Goal: Task Accomplishment & Management: Complete application form

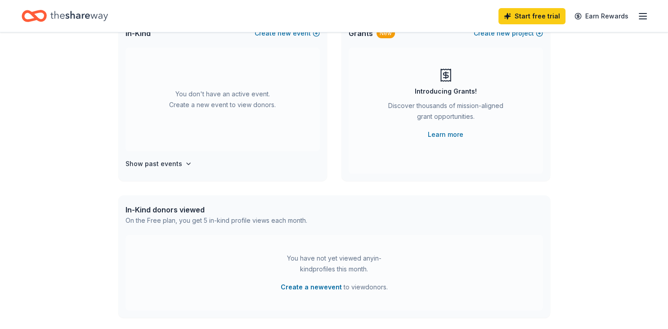
scroll to position [40, 0]
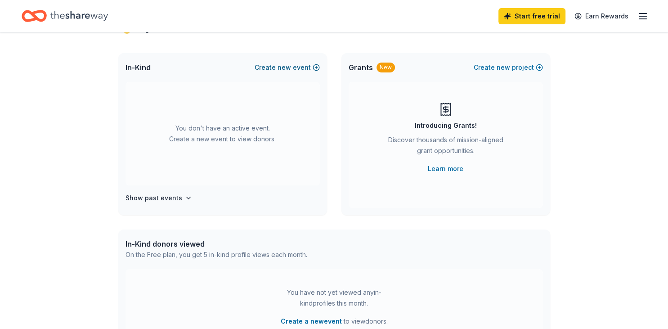
click at [310, 69] on button "Create new event" at bounding box center [287, 67] width 65 height 11
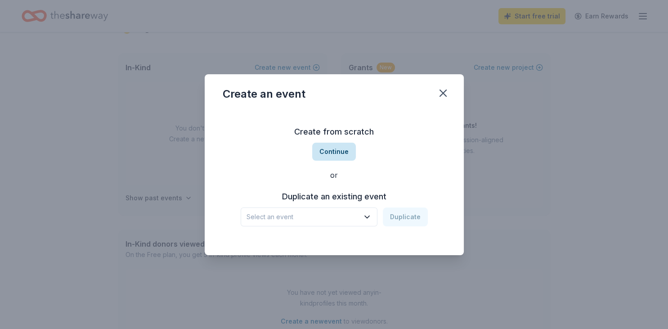
click at [340, 150] on button "Continue" at bounding box center [334, 152] width 44 height 18
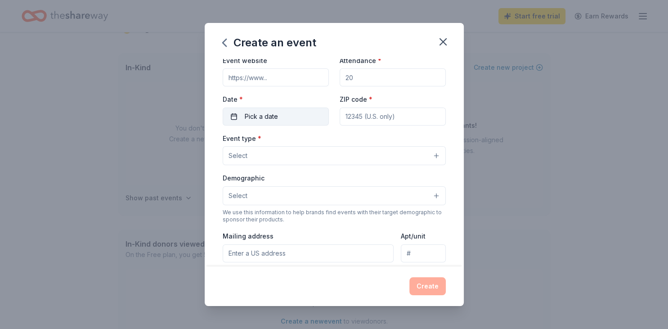
scroll to position [0, 0]
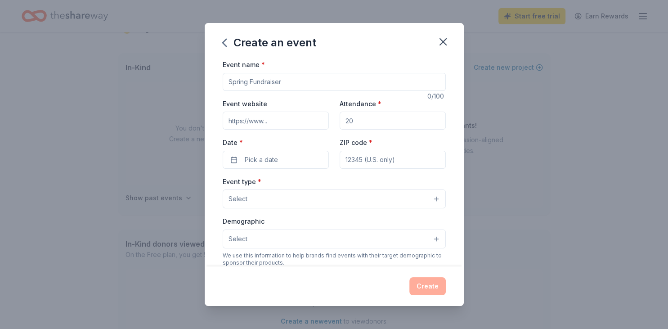
click at [273, 82] on input "Event name *" at bounding box center [334, 82] width 223 height 18
type input "8th Annual Jingo Fundraiser and Gift Auction"
click at [249, 118] on input "Event website" at bounding box center [276, 121] width 106 height 18
drag, startPoint x: 285, startPoint y: 120, endPoint x: 242, endPoint y: 122, distance: 42.8
click at [242, 122] on input "Event website" at bounding box center [276, 121] width 106 height 18
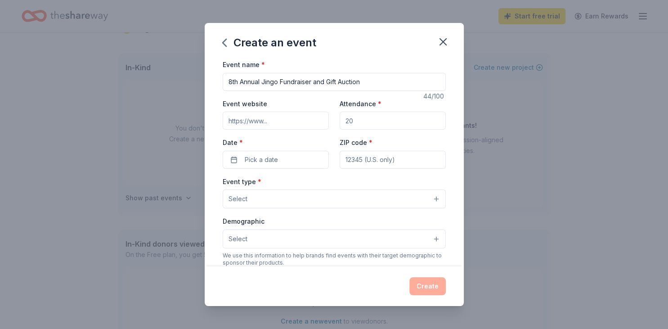
click at [366, 121] on input "Attendance *" at bounding box center [393, 121] width 106 height 18
type input "325"
click at [265, 152] on button "Pick a date" at bounding box center [276, 160] width 106 height 18
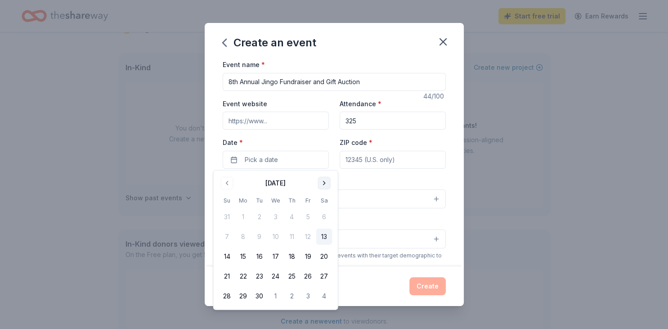
click at [326, 184] on button "Go to next month" at bounding box center [324, 183] width 13 height 13
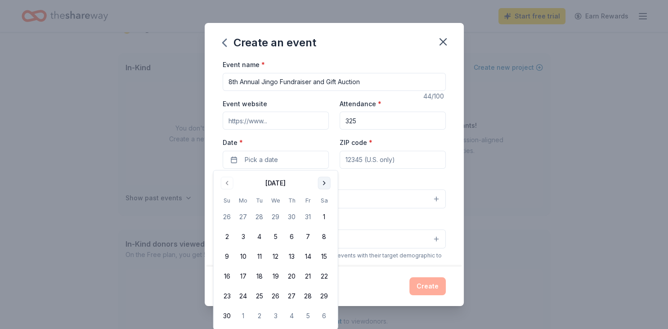
click at [326, 184] on button "Go to next month" at bounding box center [324, 183] width 13 height 13
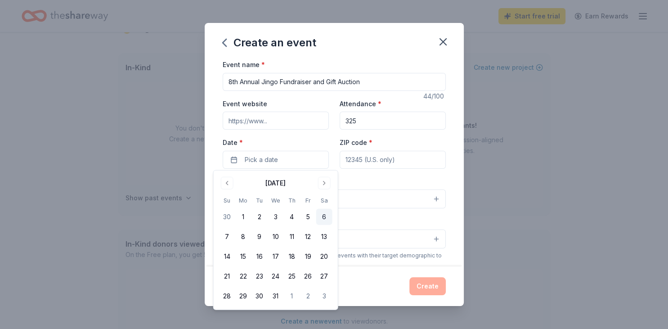
click at [325, 217] on button "6" at bounding box center [324, 217] width 16 height 16
click at [385, 154] on input "ZIP code *" at bounding box center [393, 160] width 106 height 18
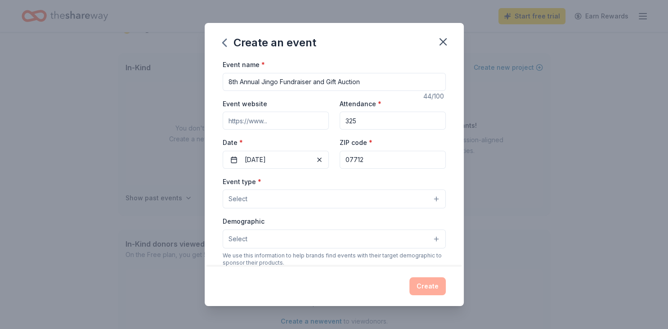
type input "07712"
click at [279, 197] on button "Select" at bounding box center [334, 198] width 223 height 19
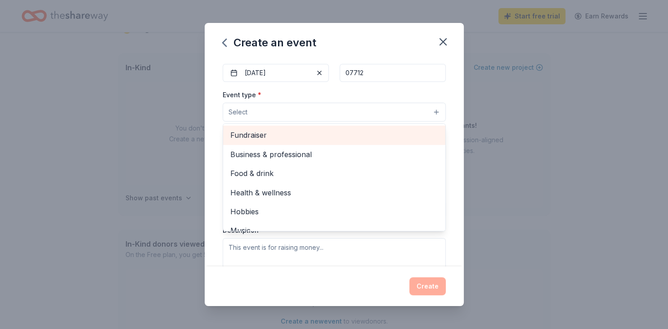
click at [260, 137] on span "Fundraiser" at bounding box center [334, 135] width 208 height 12
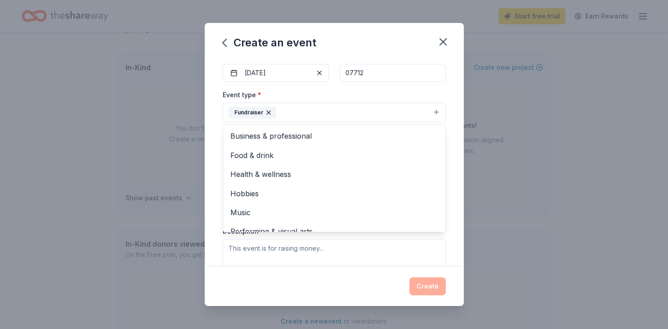
click at [280, 256] on div "Event type * Fundraiser Business & professional Food & drink Health & wellness …" at bounding box center [334, 184] width 223 height 190
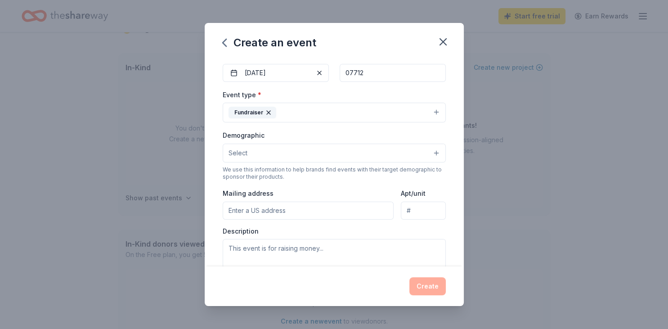
click at [277, 153] on button "Select" at bounding box center [334, 153] width 223 height 19
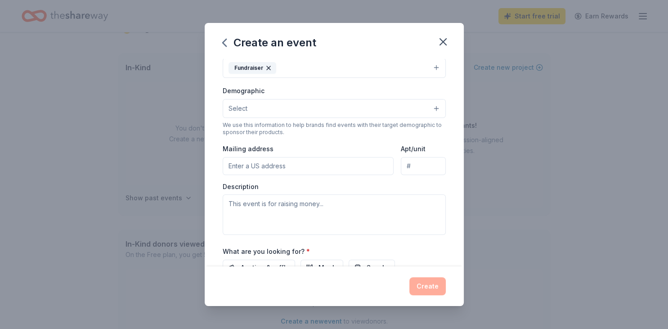
click at [282, 106] on button "Select" at bounding box center [334, 108] width 223 height 19
click at [286, 164] on input "Mailing address" at bounding box center [308, 166] width 171 height 18
type input "1033 West Park Avenue, Ocean Township, NJ, 07712"
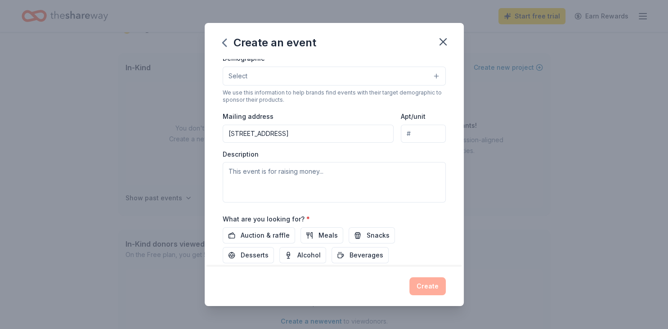
scroll to position [184, 0]
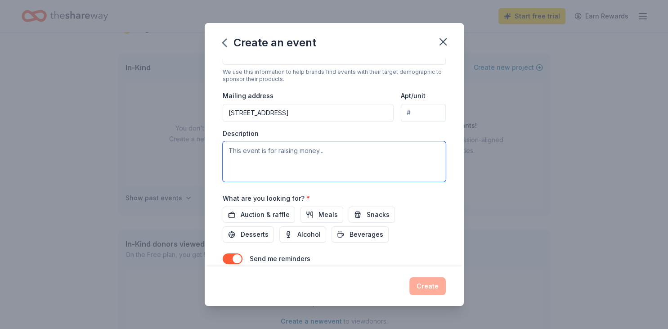
click at [270, 153] on textarea at bounding box center [334, 161] width 223 height 40
paste textarea "The event starts with 10 rounds of pocketbook bingo and is followed by a gift a…"
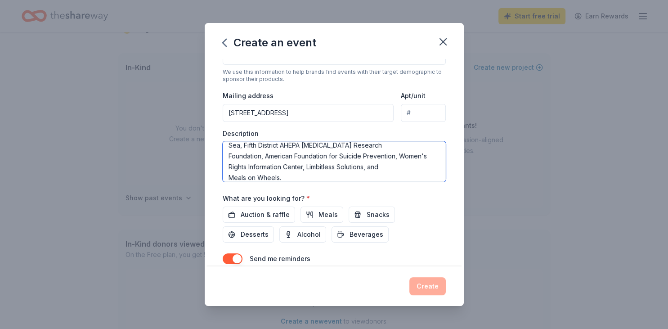
scroll to position [0, 0]
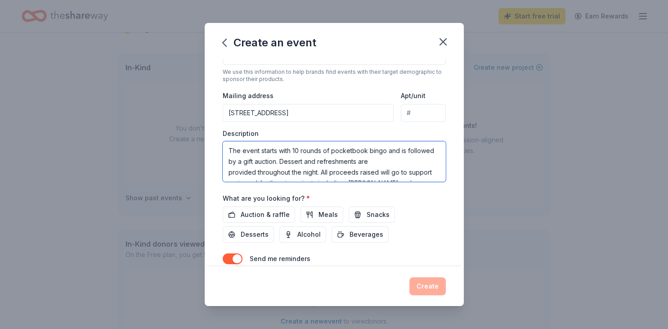
click at [227, 173] on textarea "The event starts with 10 rounds of pocketbook bingo and is followed by a gift a…" at bounding box center [334, 161] width 223 height 40
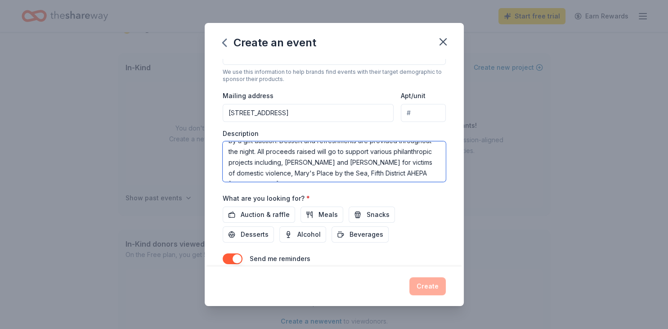
scroll to position [22, 0]
click at [230, 171] on textarea "The event starts with 10 rounds of pocketbook bingo and is followed by a gift a…" at bounding box center [334, 161] width 223 height 40
click at [226, 175] on textarea "The event starts with 10 rounds of pocketbook bingo and is followed by a gift a…" at bounding box center [334, 161] width 223 height 40
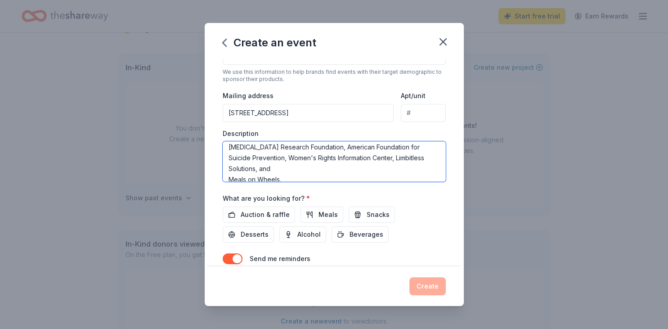
scroll to position [58, 0]
click at [229, 176] on textarea "The event starts with 10 rounds of pocketbook bingo and is followed by a gift a…" at bounding box center [334, 161] width 223 height 40
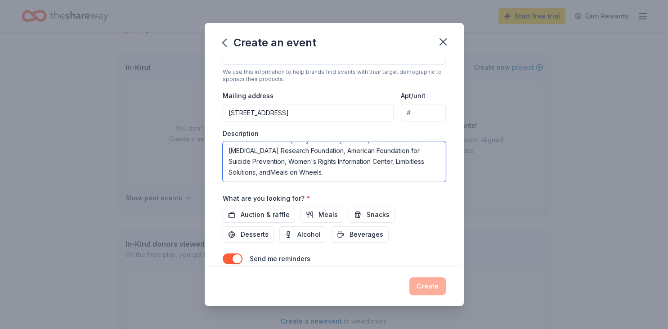
scroll to position [54, 0]
click at [292, 171] on textarea "The event starts with 10 rounds of pocketbook bingo and is followed by a gift a…" at bounding box center [334, 161] width 223 height 40
click at [429, 161] on textarea "The event starts with 10 rounds of pocketbook bingo and is followed by a gift a…" at bounding box center [334, 161] width 223 height 40
click at [431, 160] on textarea "The event starts with 10 rounds of pocketbook bingo and is followed by a gift a…" at bounding box center [334, 161] width 223 height 40
type textarea "The event starts with 10 rounds of pocketbook bingo and is followed by a gift a…"
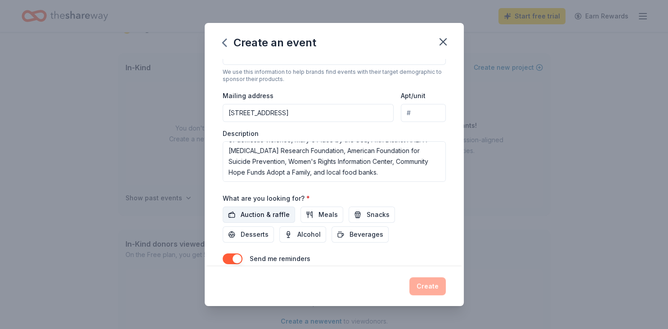
click at [274, 209] on span "Auction & raffle" at bounding box center [265, 214] width 49 height 11
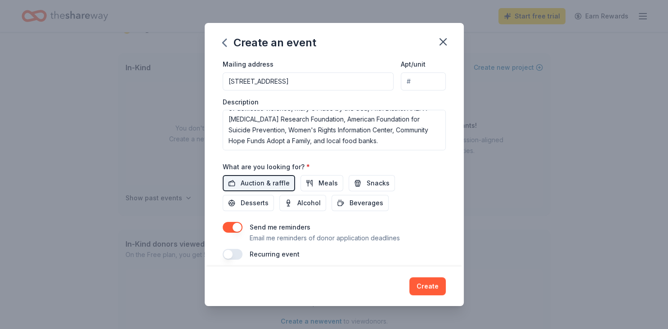
scroll to position [221, 0]
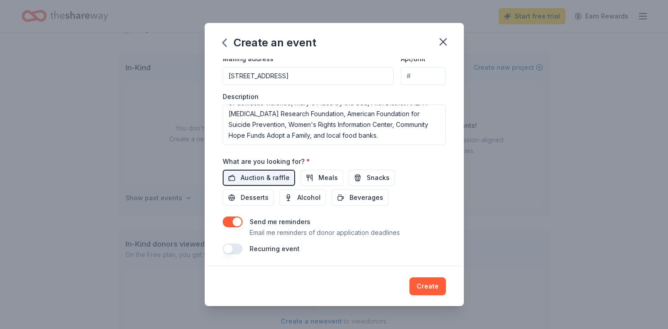
click at [233, 221] on button "button" at bounding box center [233, 221] width 20 height 11
click at [438, 287] on button "Create" at bounding box center [427, 286] width 36 height 18
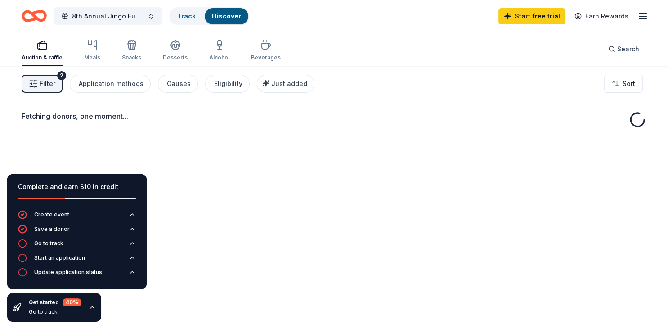
scroll to position [5, 0]
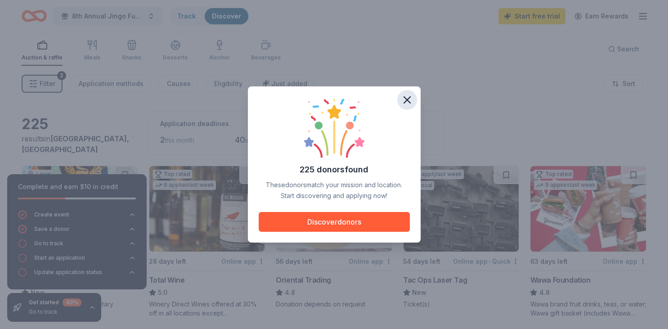
click at [407, 94] on icon "button" at bounding box center [407, 100] width 13 height 13
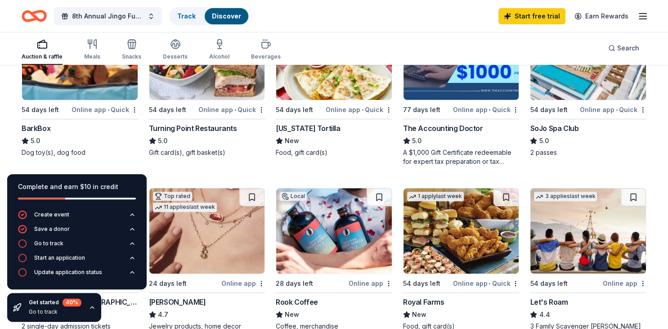
scroll to position [326, 0]
click at [88, 108] on div "Online app • Quick" at bounding box center [105, 108] width 67 height 11
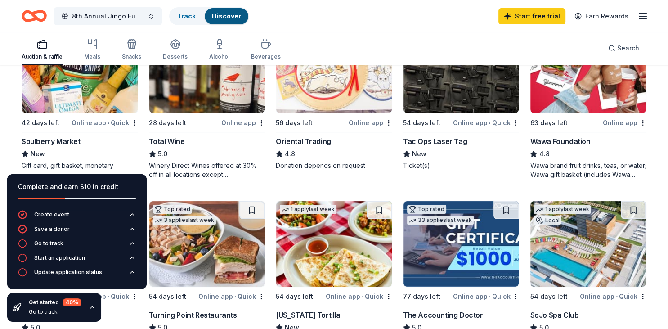
scroll to position [142, 0]
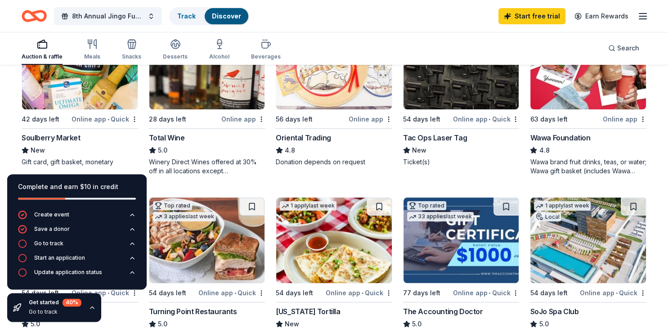
click at [78, 83] on img at bounding box center [80, 66] width 116 height 85
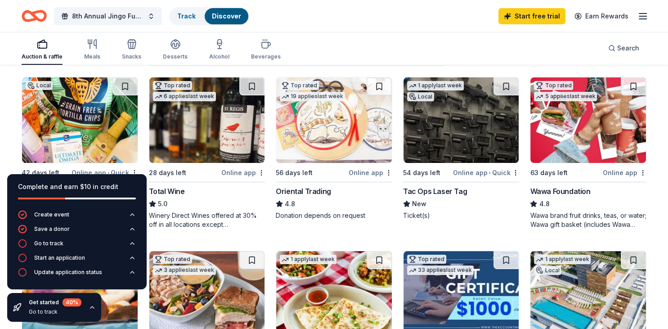
scroll to position [34, 0]
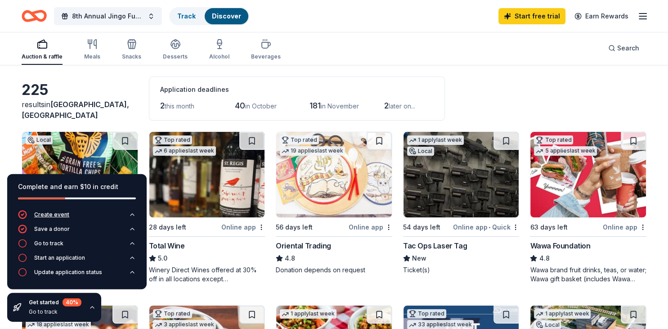
click at [90, 212] on button "Create event" at bounding box center [77, 217] width 118 height 14
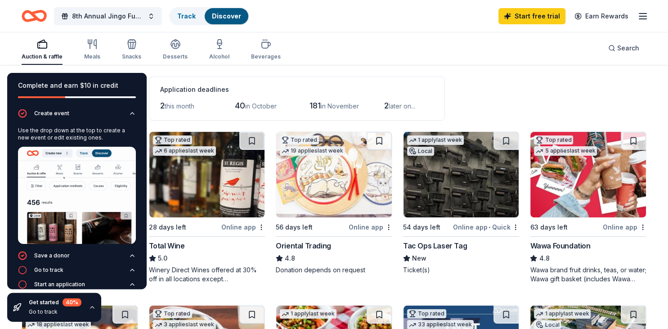
scroll to position [26, 0]
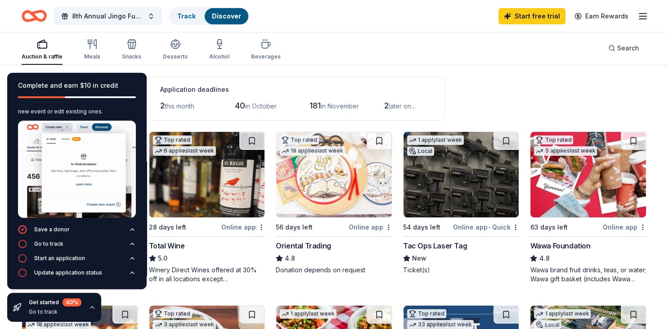
click at [642, 21] on icon "button" at bounding box center [643, 16] width 11 height 11
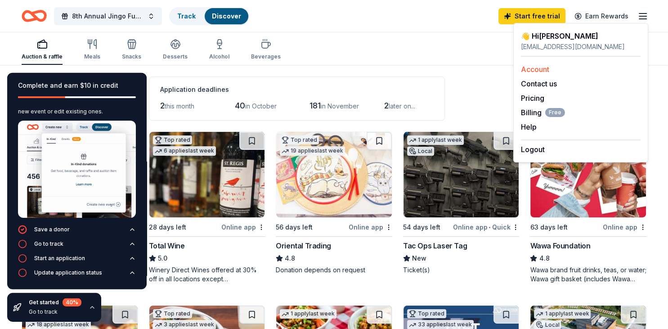
click at [544, 69] on link "Account" at bounding box center [535, 69] width 28 height 9
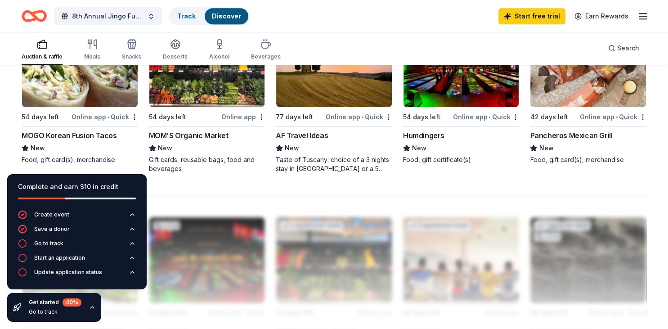
scroll to position [665, 0]
click at [94, 133] on div "MOGO Korean Fusion Tacos" at bounding box center [69, 135] width 95 height 11
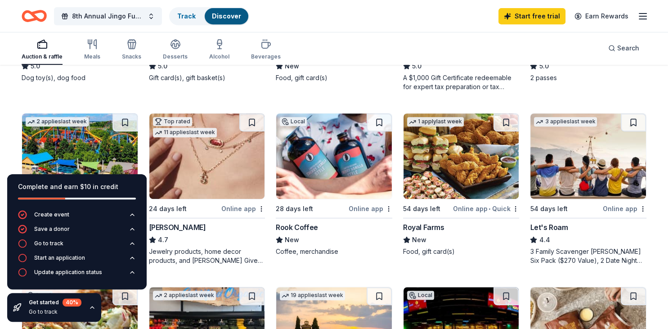
scroll to position [386, 0]
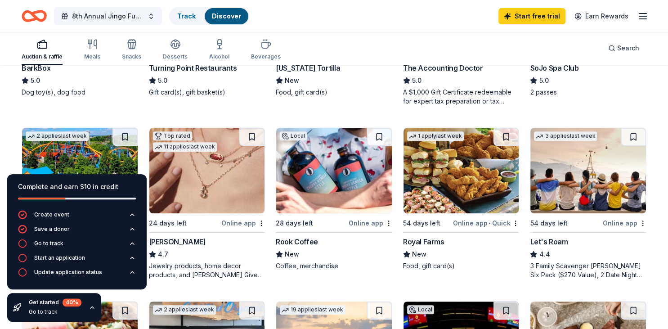
click at [427, 175] on img at bounding box center [462, 170] width 116 height 85
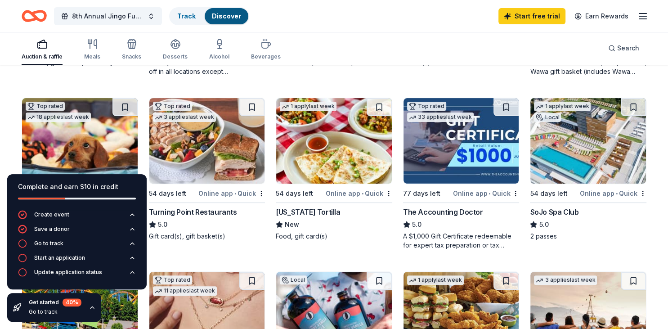
scroll to position [239, 0]
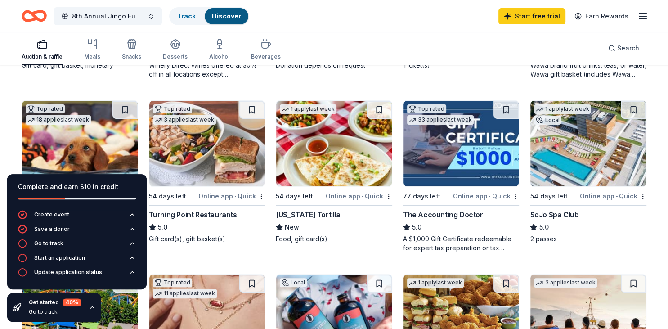
click at [569, 213] on div "SoJo Spa Club" at bounding box center [554, 214] width 49 height 11
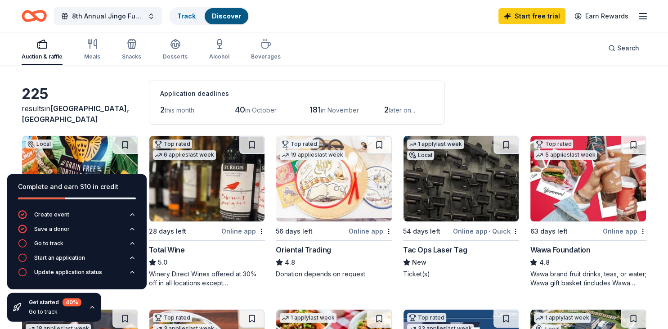
scroll to position [0, 0]
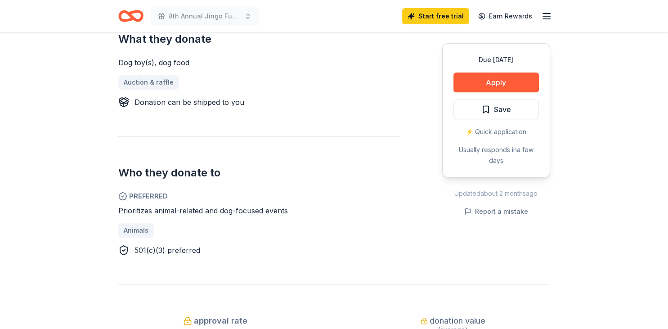
scroll to position [383, 0]
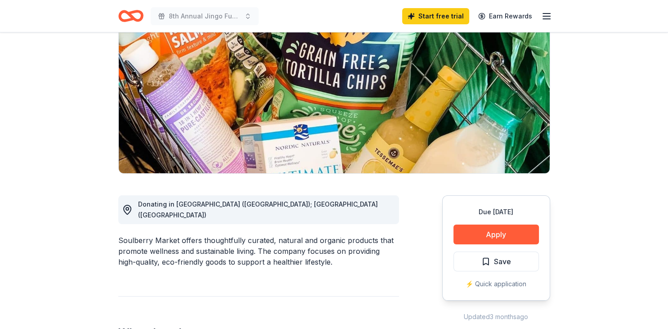
scroll to position [105, 0]
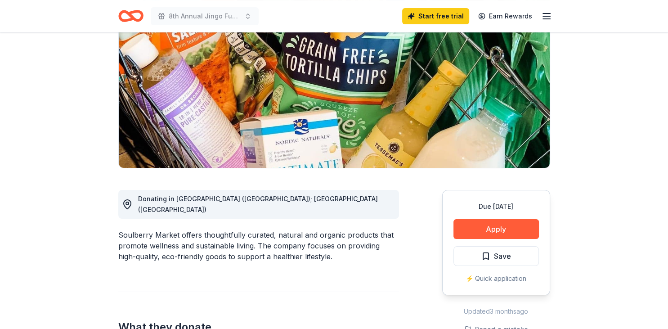
drag, startPoint x: 0, startPoint y: 0, endPoint x: 209, endPoint y: 127, distance: 244.5
click at [209, 127] on img at bounding box center [334, 82] width 431 height 172
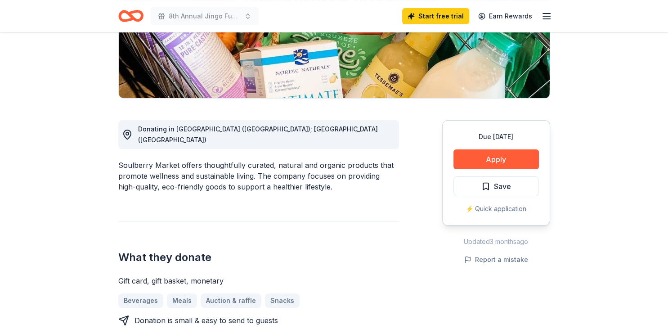
scroll to position [174, 0]
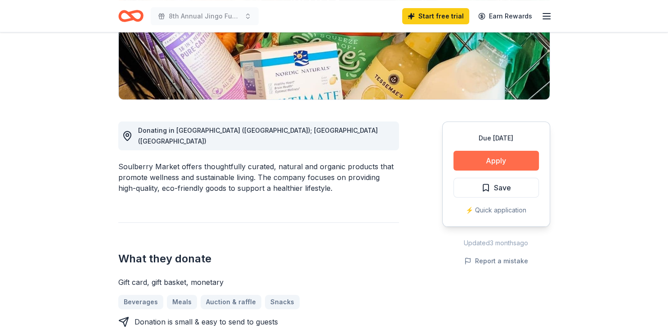
click at [509, 158] on button "Apply" at bounding box center [496, 161] width 85 height 20
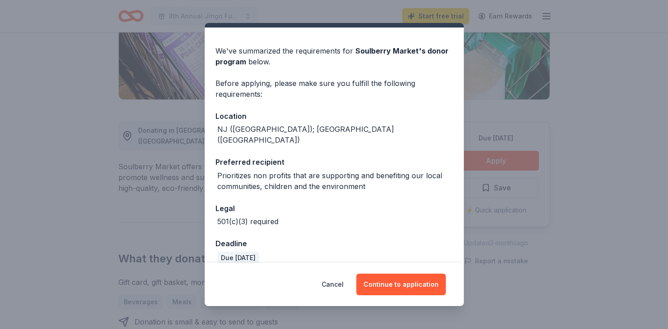
scroll to position [22, 0]
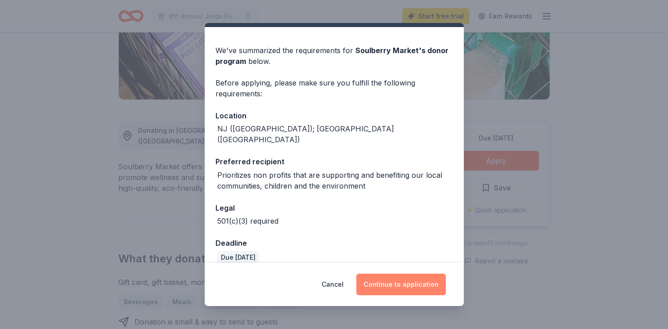
click at [398, 284] on button "Continue to application" at bounding box center [401, 285] width 90 height 22
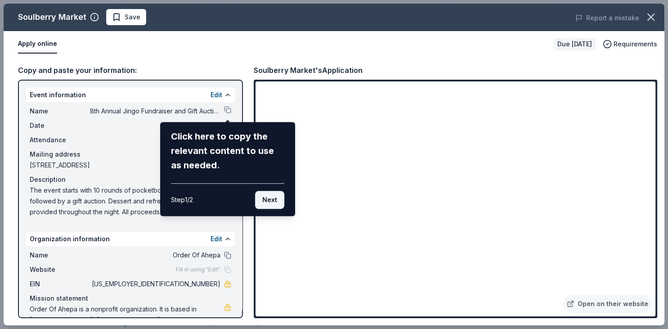
click at [276, 200] on button "Next" at bounding box center [269, 200] width 29 height 18
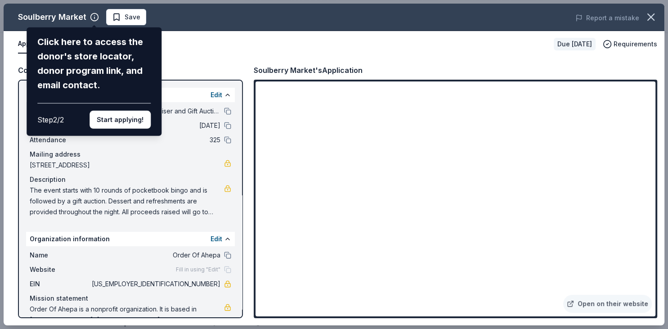
drag, startPoint x: 137, startPoint y: 75, endPoint x: 365, endPoint y: 181, distance: 251.2
click at [365, 181] on div "Soulberry Market Click here to access the donor's store locator, donor program …" at bounding box center [334, 165] width 661 height 322
click at [129, 111] on button "Start applying!" at bounding box center [120, 120] width 61 height 18
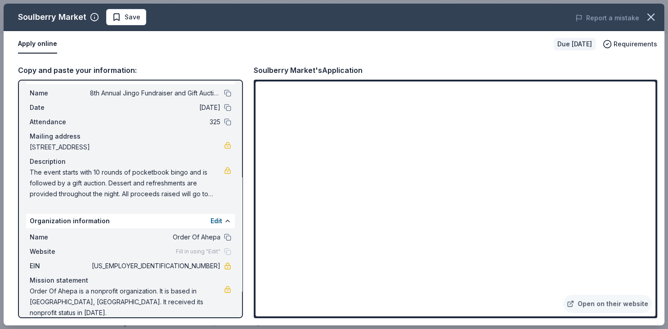
scroll to position [0, 0]
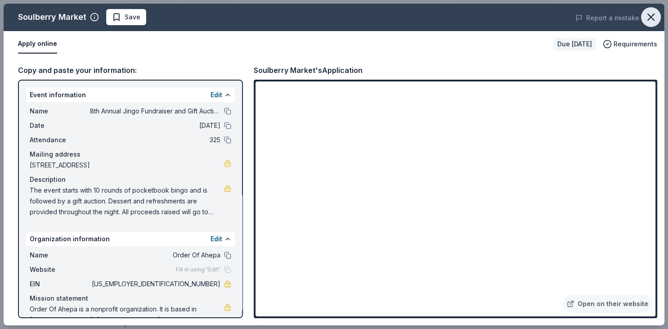
click at [651, 17] on icon "button" at bounding box center [651, 17] width 6 height 6
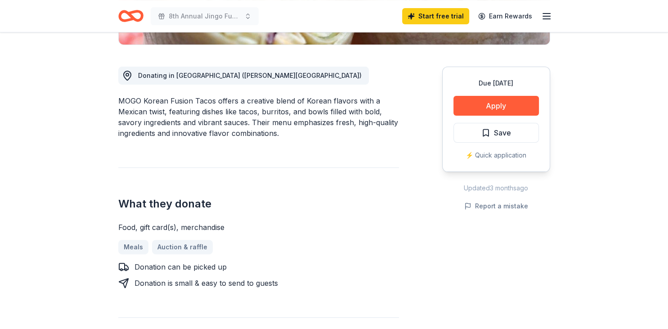
scroll to position [229, 0]
click at [502, 105] on button "Apply" at bounding box center [496, 106] width 85 height 20
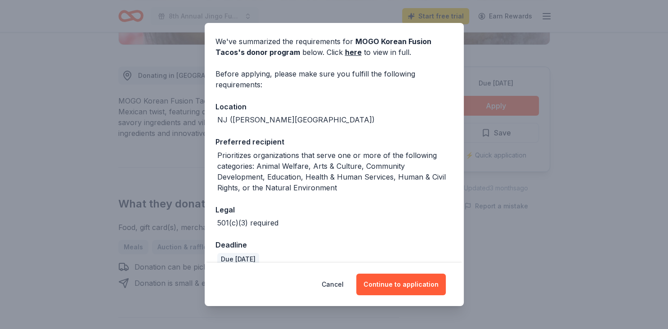
scroll to position [43, 0]
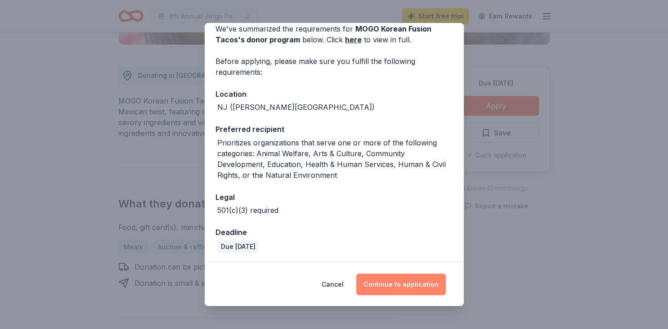
click at [405, 283] on button "Continue to application" at bounding box center [401, 285] width 90 height 22
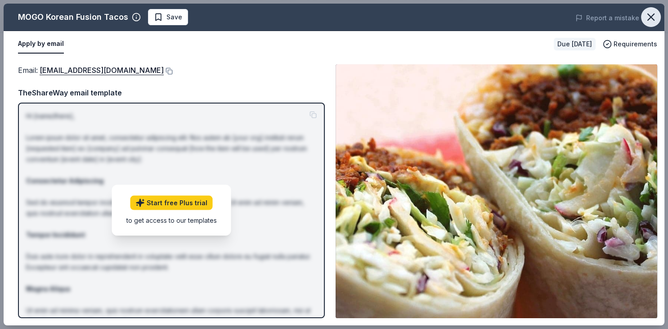
click at [650, 19] on icon "button" at bounding box center [651, 17] width 6 height 6
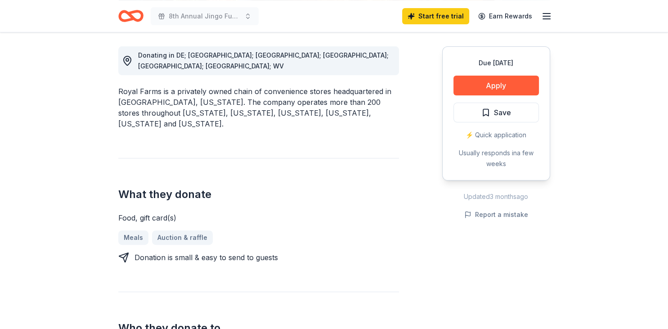
scroll to position [274, 0]
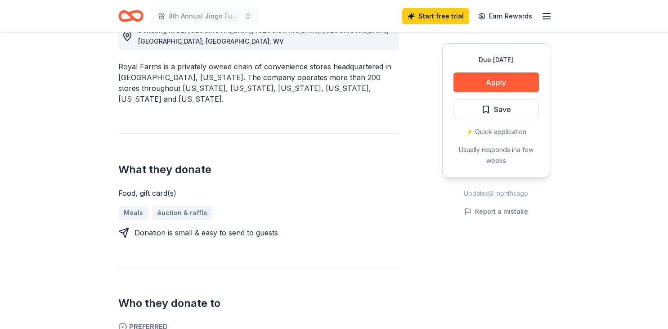
drag, startPoint x: 476, startPoint y: 79, endPoint x: 400, endPoint y: 138, distance: 96.5
click at [400, 138] on div "Donating in DE; [GEOGRAPHIC_DATA]; [GEOGRAPHIC_DATA]; [GEOGRAPHIC_DATA]; [GEOGR…" at bounding box center [334, 193] width 432 height 386
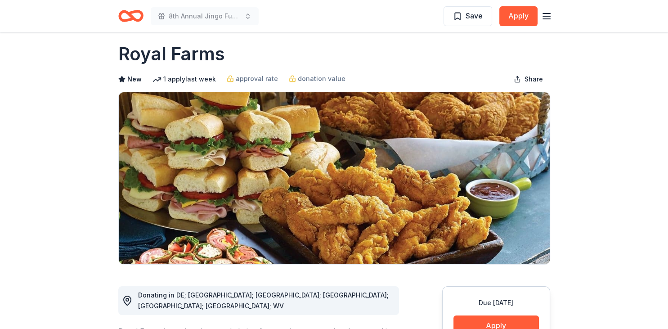
scroll to position [0, 0]
